Goal: Task Accomplishment & Management: Use online tool/utility

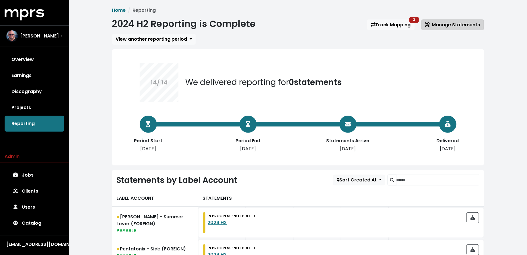
click at [458, 23] on span "Manage Statements" at bounding box center [452, 24] width 55 height 7
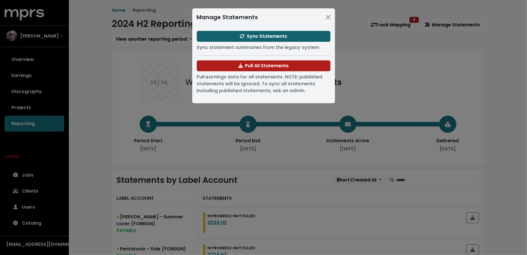
click at [244, 41] on button "Sync Statements" at bounding box center [264, 36] width 134 height 11
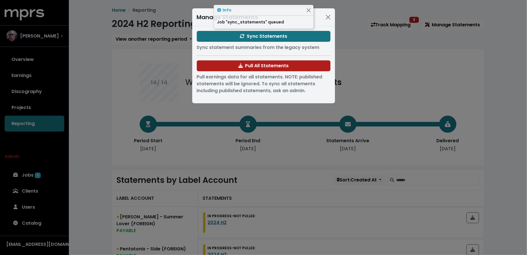
click at [117, 103] on div "Manage Statements Sync Statements Sync statement summaries from the legacy syst…" at bounding box center [263, 127] width 527 height 255
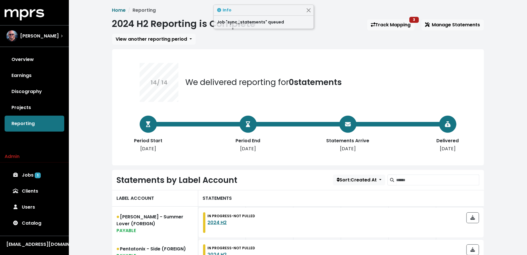
click at [48, 164] on div "Admin Jobs 1 Clients Users Catalog" at bounding box center [34, 192] width 69 height 78
click at [47, 174] on link "Jobs 1" at bounding box center [35, 175] width 60 height 16
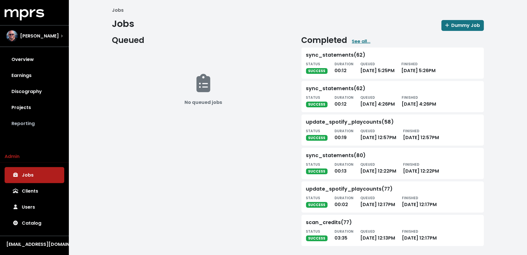
click at [46, 125] on link "Reporting" at bounding box center [35, 124] width 60 height 16
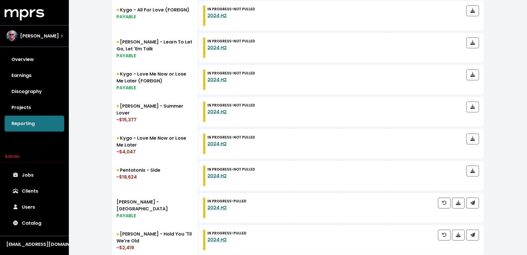
scroll to position [343, 0]
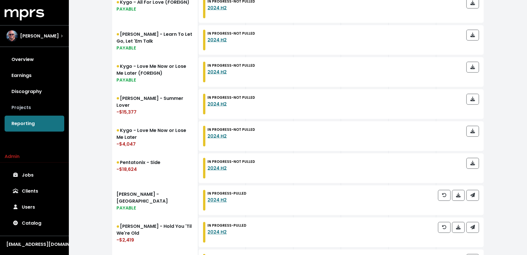
click at [44, 107] on link "Projects" at bounding box center [35, 108] width 60 height 16
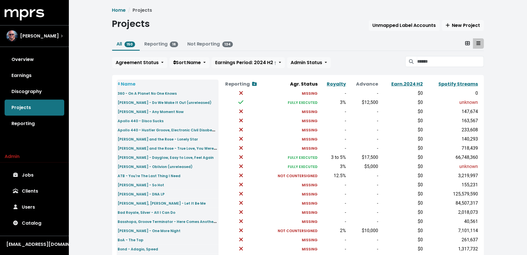
click at [419, 15] on div "Home Projects Projects Unmapped Label Accounts New Project All 150 Reporting 16…" at bounding box center [298, 212] width 378 height 410
click at [408, 23] on span "Unmapped Label Accounts" at bounding box center [403, 25] width 63 height 7
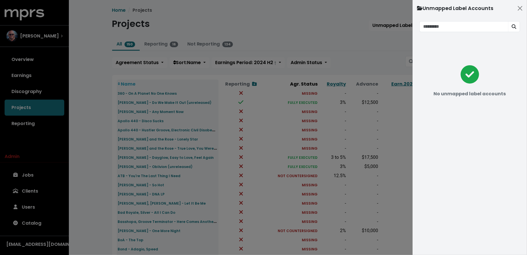
click at [363, 34] on div at bounding box center [263, 127] width 527 height 255
